Goal: Information Seeking & Learning: Learn about a topic

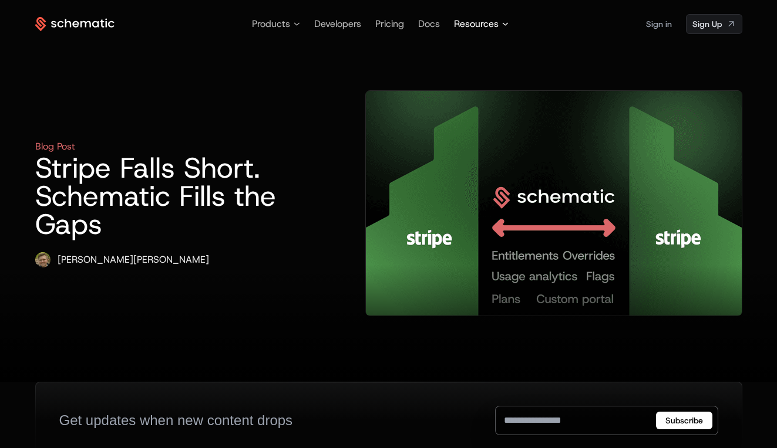
click at [463, 20] on span "Resources" at bounding box center [476, 24] width 45 height 14
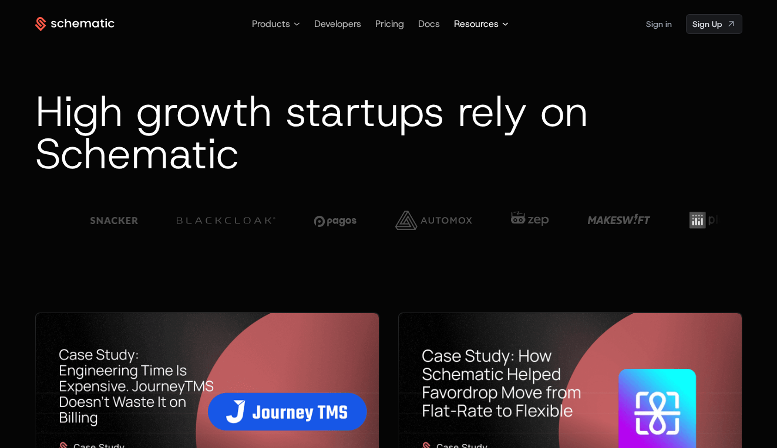
click at [481, 20] on span "Resources" at bounding box center [476, 24] width 45 height 14
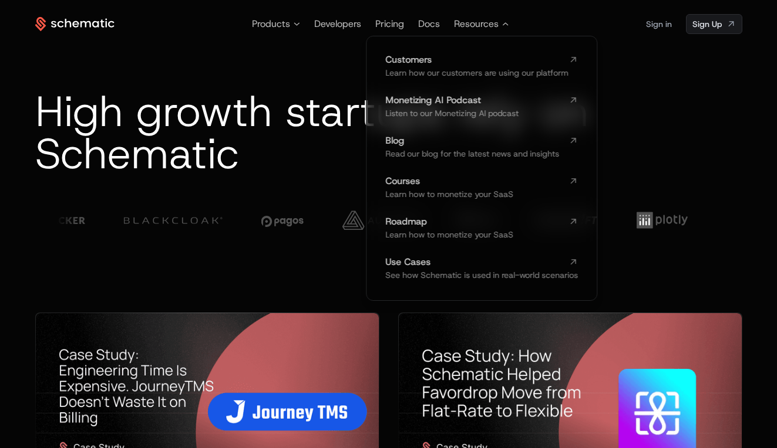
click at [289, 126] on span "High growth startups rely on Schematic" at bounding box center [311, 132] width 553 height 99
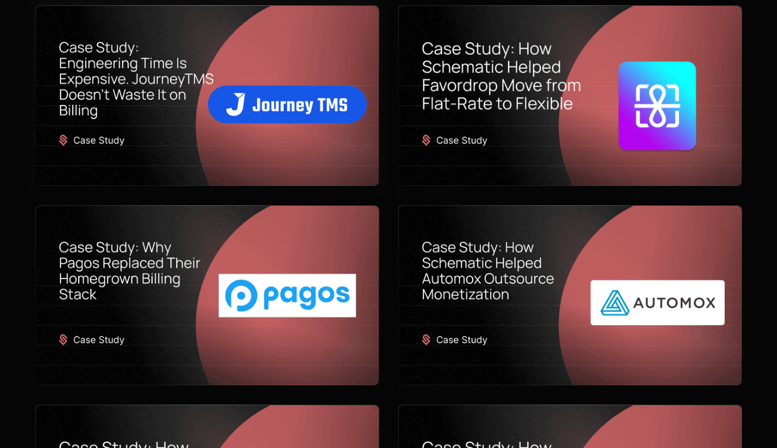
scroll to position [369, 0]
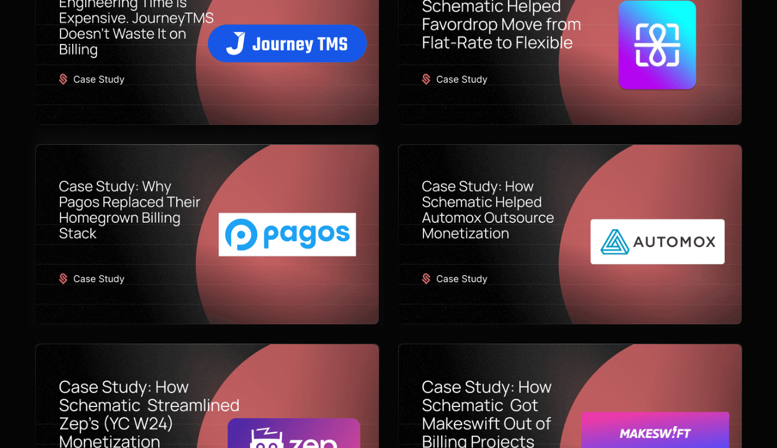
click at [146, 219] on img at bounding box center [207, 235] width 343 height 180
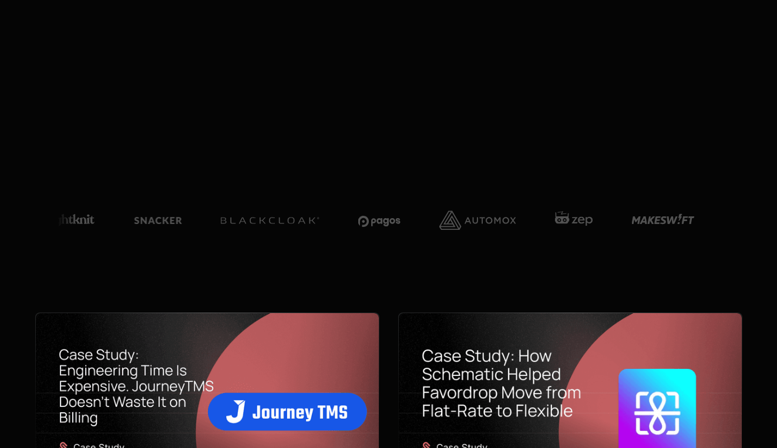
scroll to position [369, 0]
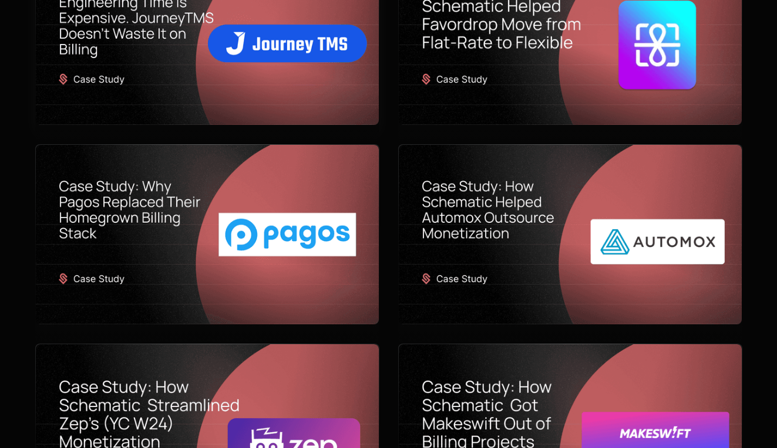
click at [148, 102] on img at bounding box center [207, 35] width 343 height 180
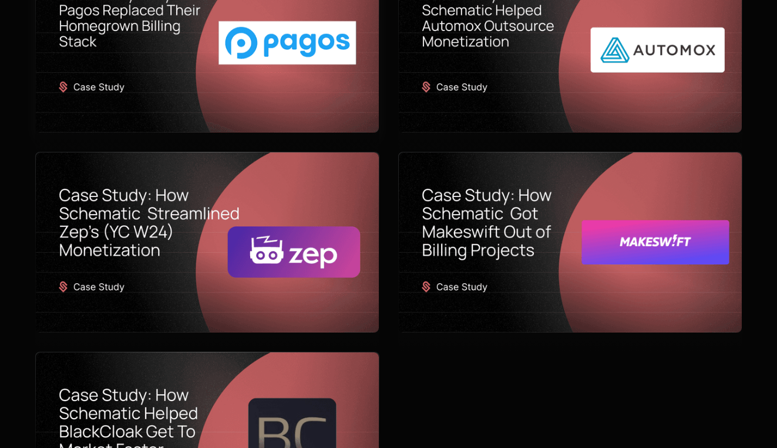
scroll to position [636, 0]
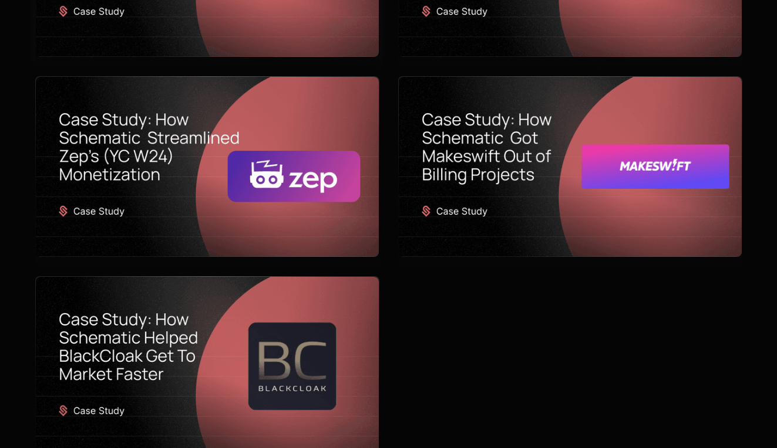
click at [169, 155] on img at bounding box center [207, 167] width 343 height 180
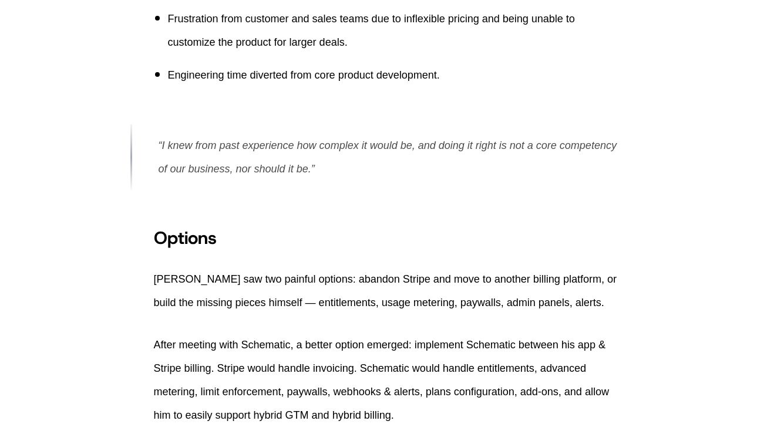
scroll to position [636, 0]
